Goal: Information Seeking & Learning: Learn about a topic

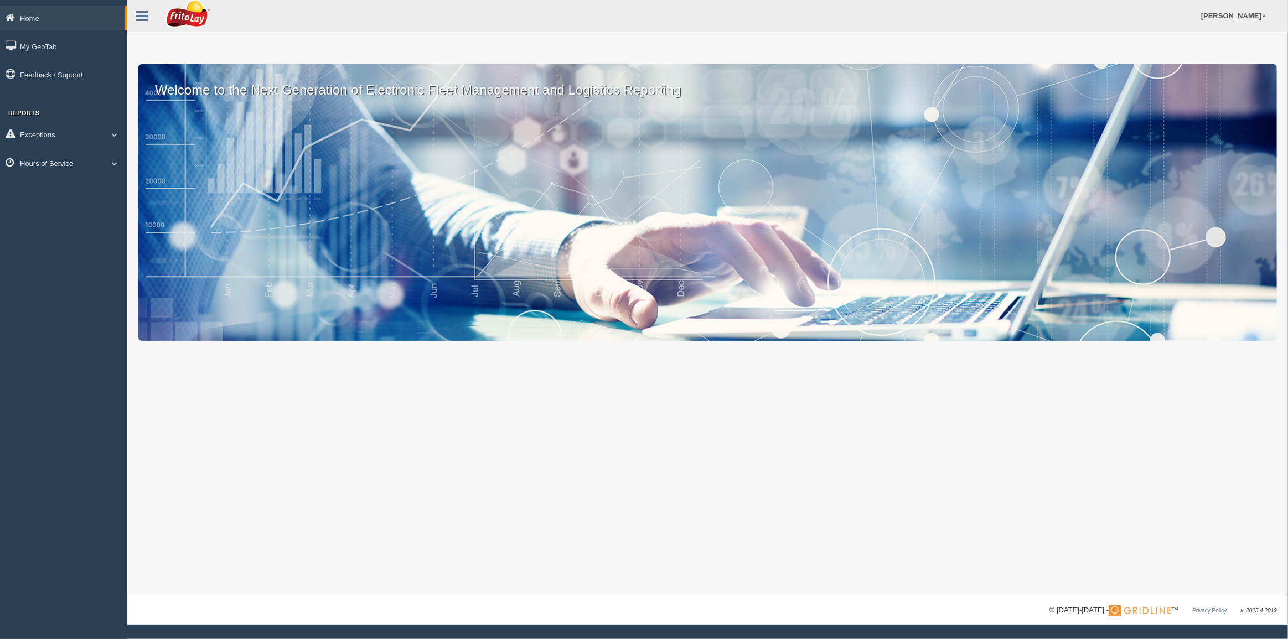
click at [45, 166] on link "Hours of Service" at bounding box center [63, 163] width 127 height 25
click at [105, 193] on link "HOS Explanation Reports" at bounding box center [72, 189] width 105 height 20
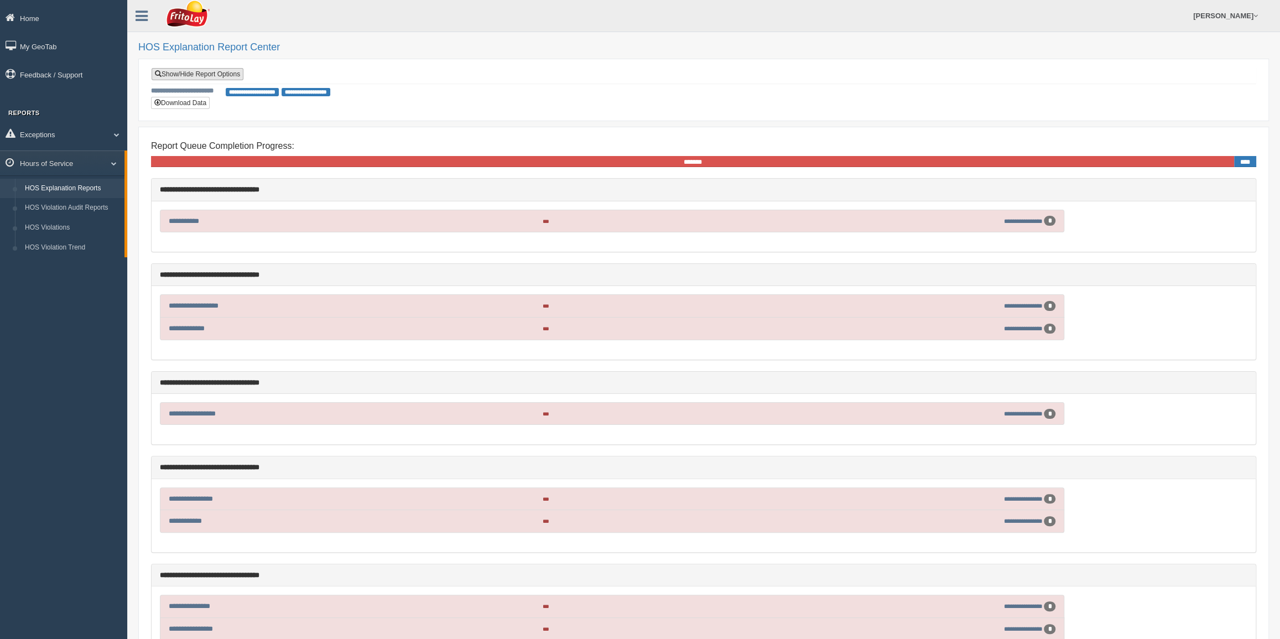
click at [184, 72] on link "Show/Hide Report Options" at bounding box center [198, 74] width 92 height 12
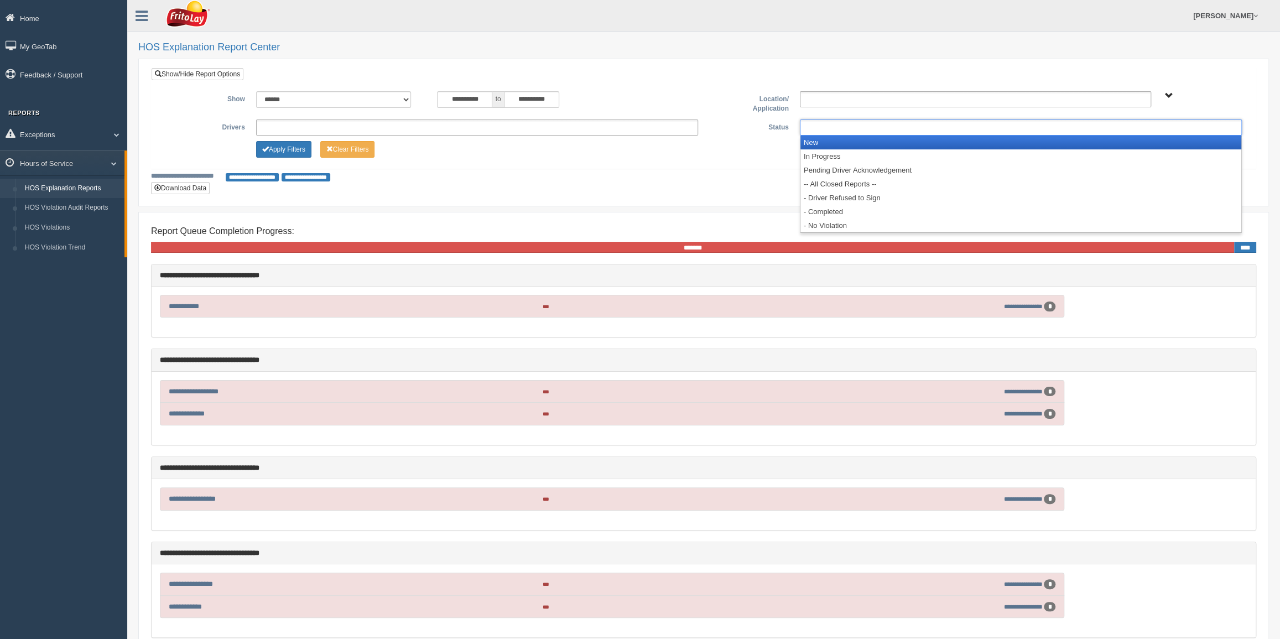
click at [933, 131] on ul at bounding box center [1021, 128] width 442 height 16
click at [919, 142] on li "New" at bounding box center [1021, 143] width 441 height 14
click at [916, 143] on li "In Progress" at bounding box center [1021, 143] width 441 height 14
click at [916, 143] on li "Pending Driver Acknowledgement" at bounding box center [1021, 143] width 441 height 14
click at [914, 144] on li "-- All Closed Reports --" at bounding box center [1021, 143] width 441 height 14
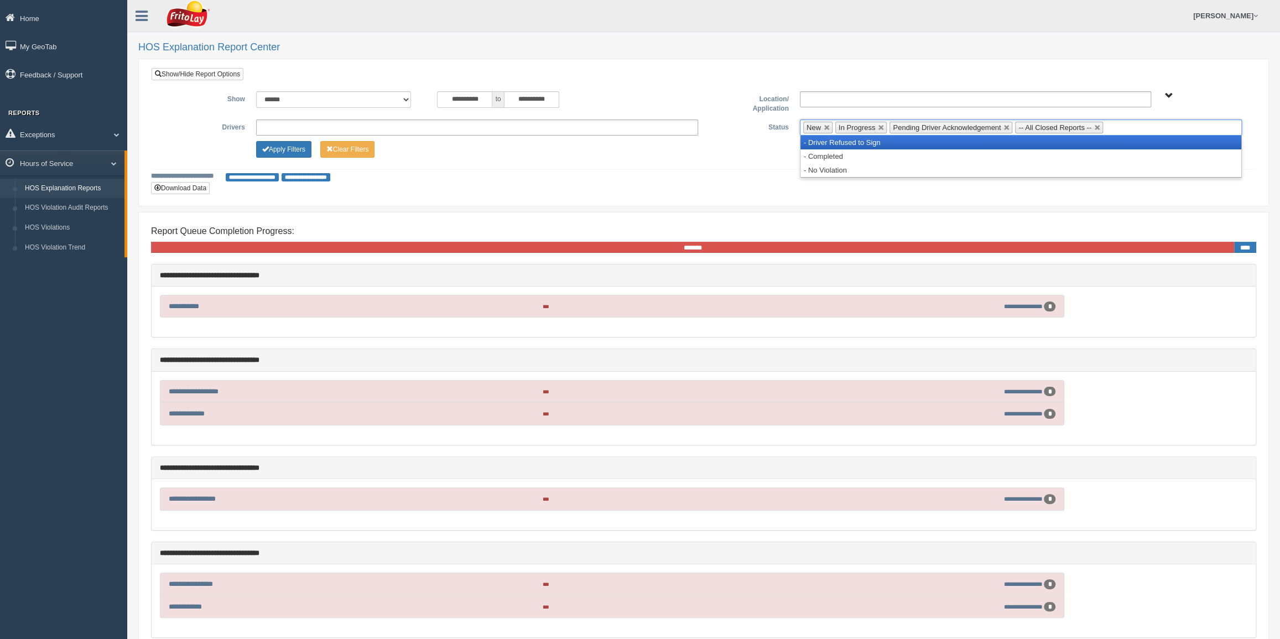
click at [912, 146] on li "- Driver Refused to Sign" at bounding box center [1021, 143] width 441 height 14
click at [916, 146] on li "- Completed" at bounding box center [1021, 143] width 441 height 14
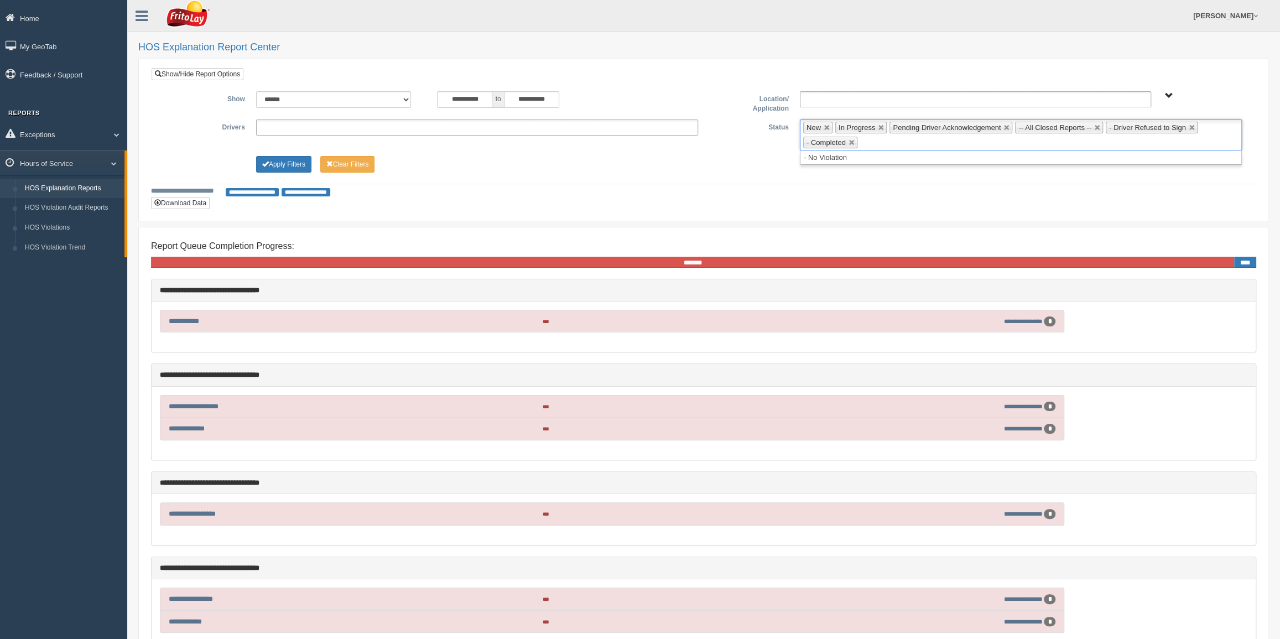
click at [455, 133] on ul "**********" at bounding box center [477, 128] width 442 height 16
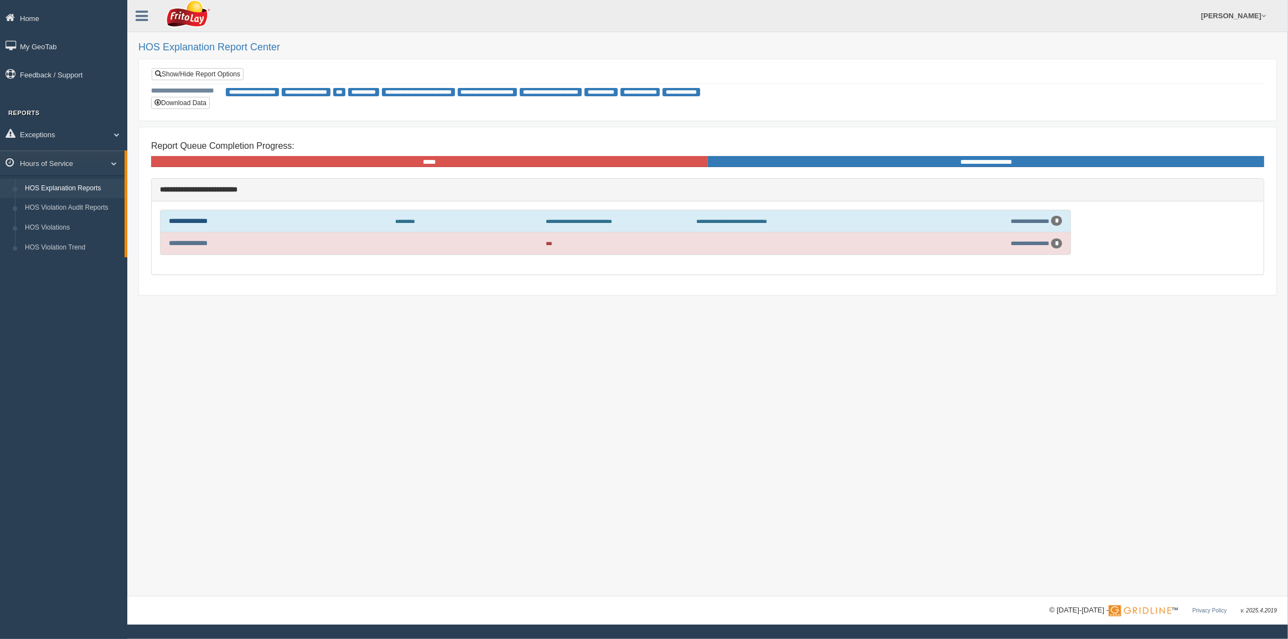
click at [202, 219] on link "**********" at bounding box center [188, 220] width 39 height 7
